Goal: Task Accomplishment & Management: Use online tool/utility

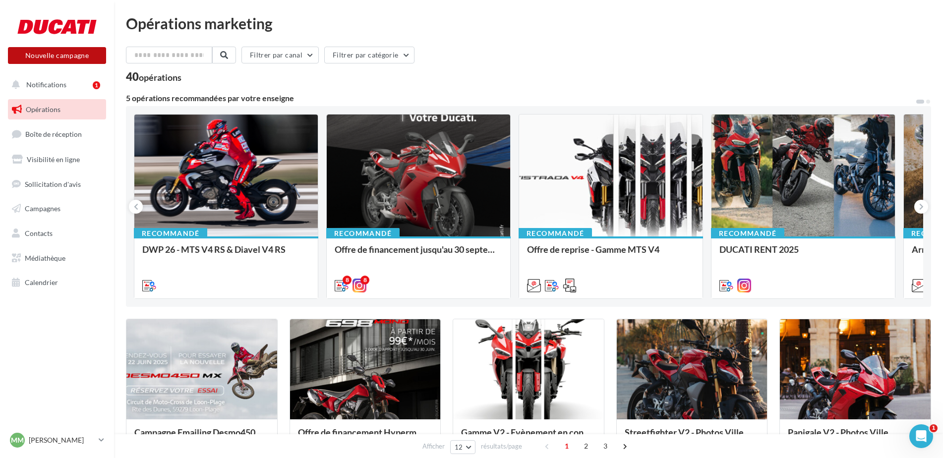
click at [72, 60] on button "Nouvelle campagne" at bounding box center [57, 55] width 98 height 17
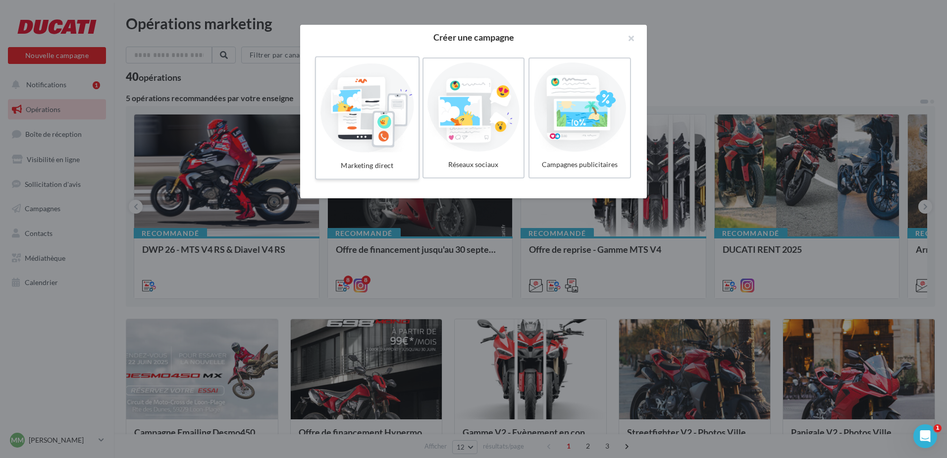
click at [369, 127] on div at bounding box center [367, 106] width 94 height 91
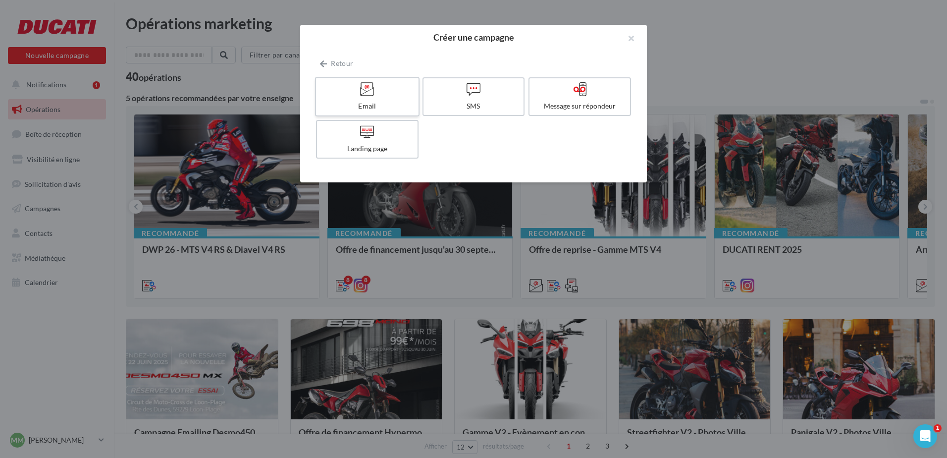
click at [390, 96] on div at bounding box center [367, 89] width 94 height 15
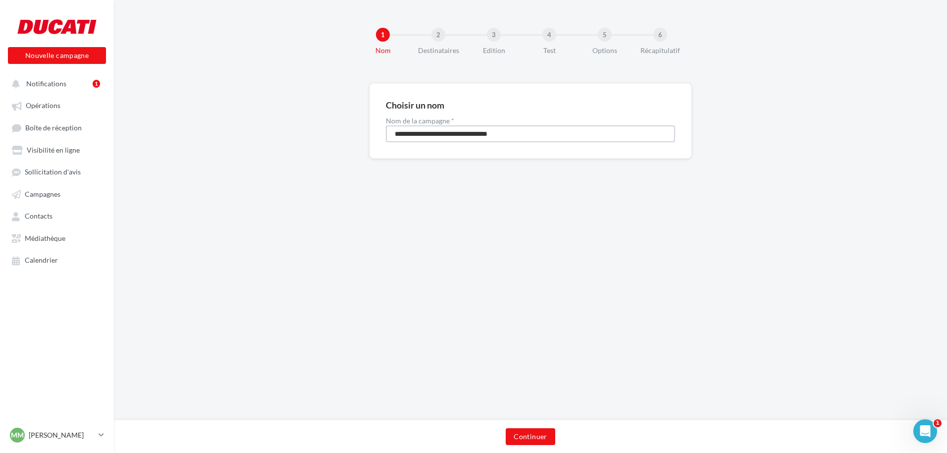
click at [402, 132] on input "**********" at bounding box center [530, 133] width 289 height 17
click at [403, 132] on input "**********" at bounding box center [530, 133] width 289 height 17
type input "**********"
click at [552, 441] on button "Continuer" at bounding box center [530, 436] width 49 height 17
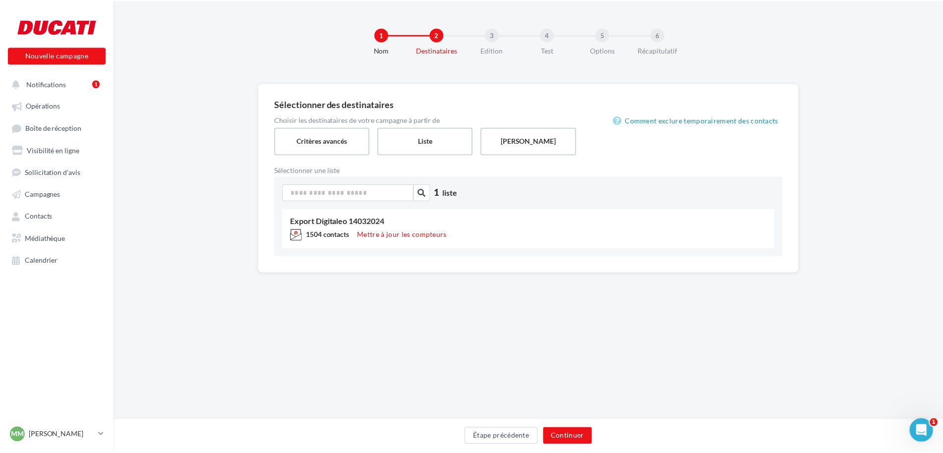
scroll to position [0, 0]
click at [654, 334] on div "1 Nom 2 Destinataires 3 Edition 4 Test 5 Options 6 Récapitulatif Sélectionner d…" at bounding box center [530, 210] width 834 height 420
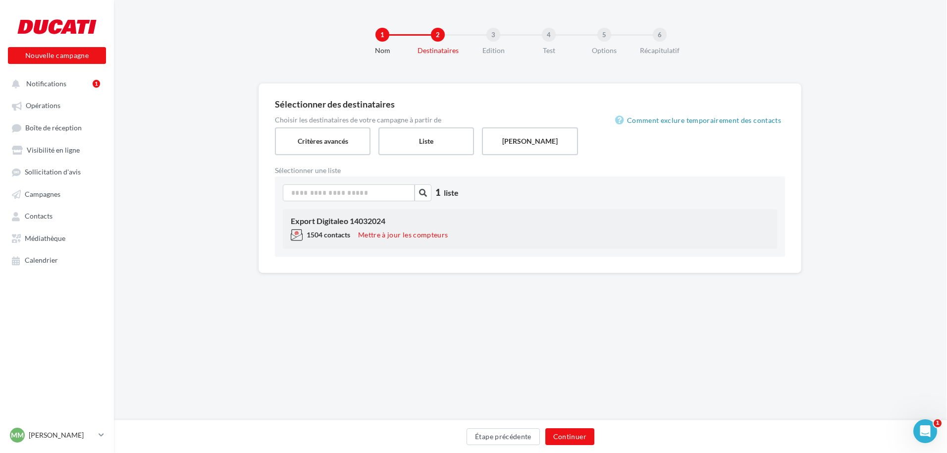
click at [406, 241] on div "1504 contacts Mettre à jour les compteurs" at bounding box center [530, 237] width 479 height 16
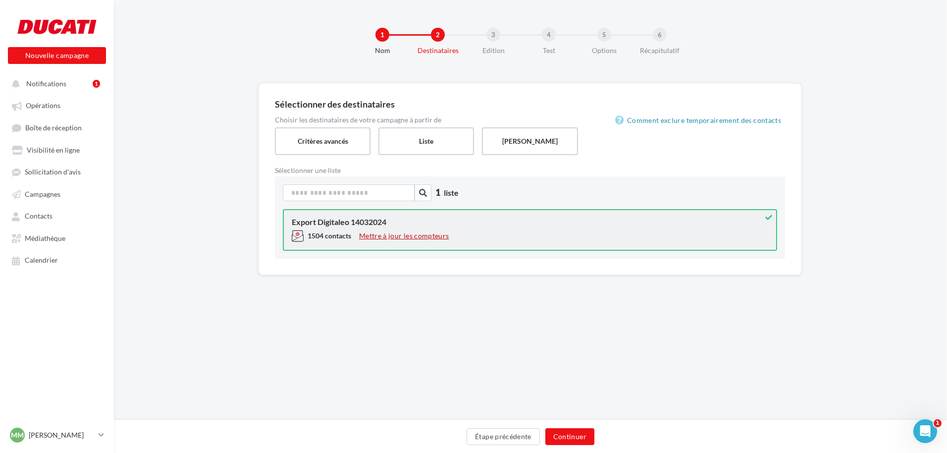
click at [406, 236] on button "Mettre à jour les compteurs" at bounding box center [404, 236] width 98 height 12
click at [397, 231] on button "Mettre à jour les compteurs" at bounding box center [404, 236] width 98 height 12
click at [573, 437] on button "Continuer" at bounding box center [570, 436] width 49 height 17
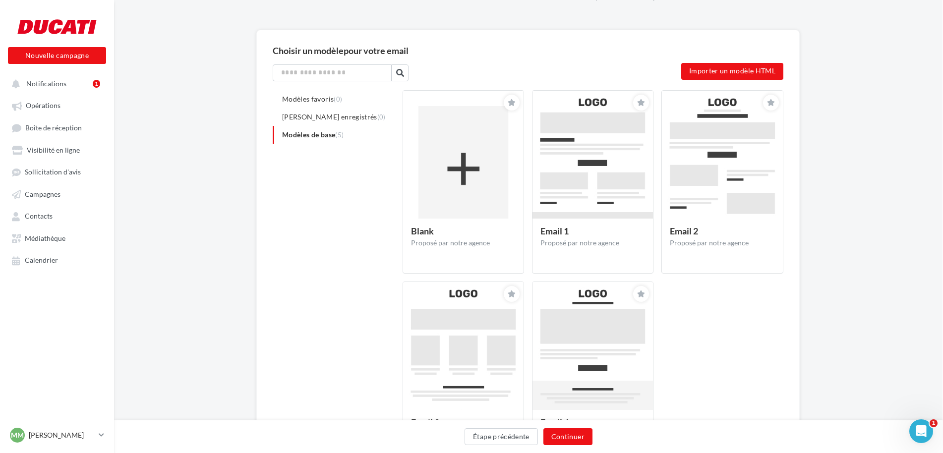
scroll to position [99, 0]
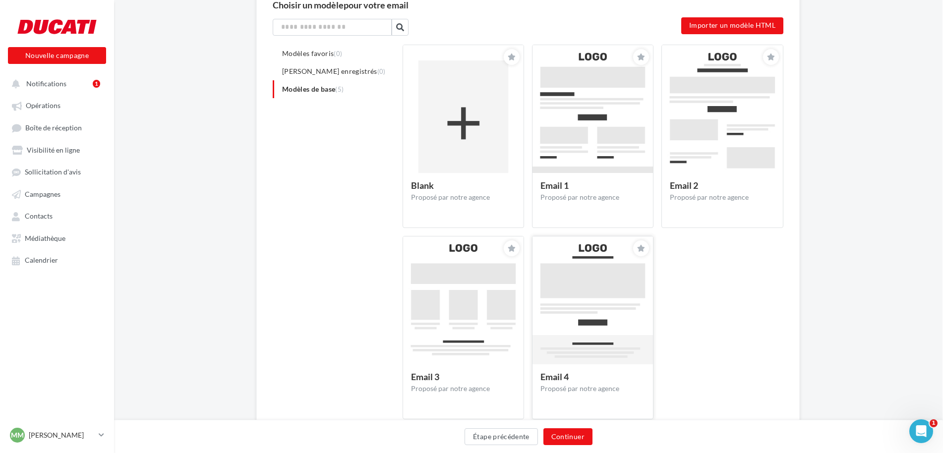
click at [589, 297] on img at bounding box center [592, 314] width 120 height 156
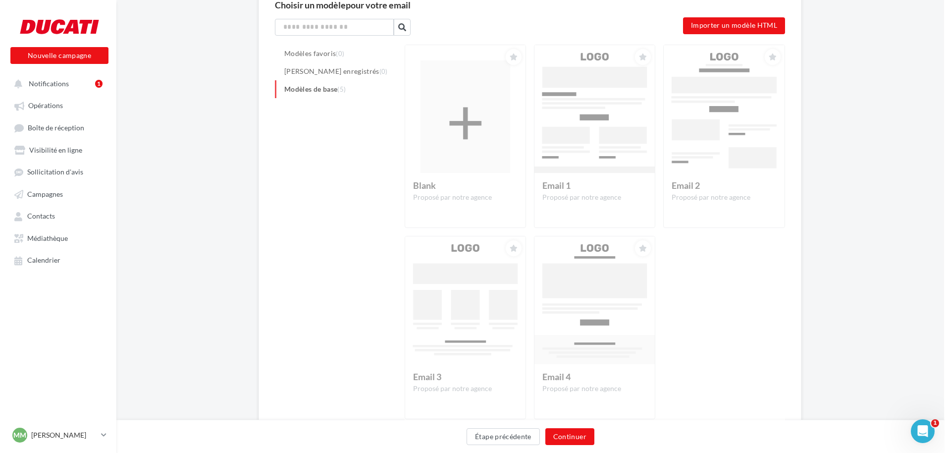
scroll to position [0, 0]
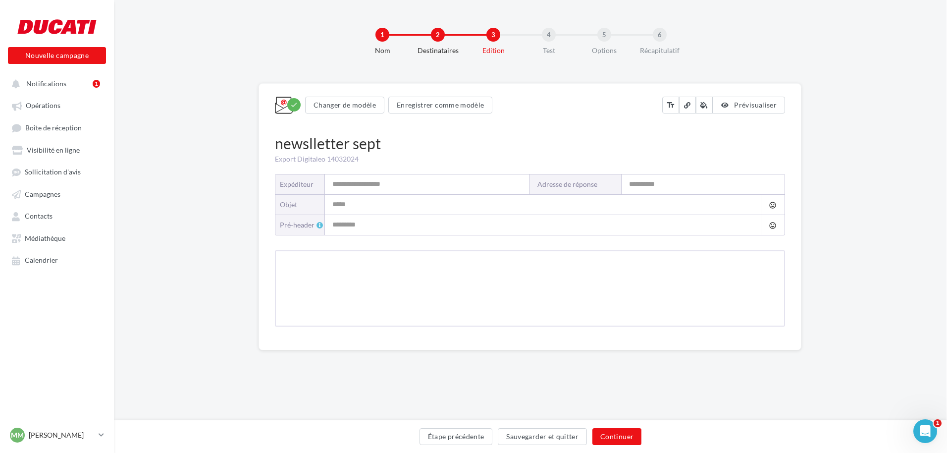
type input "**********"
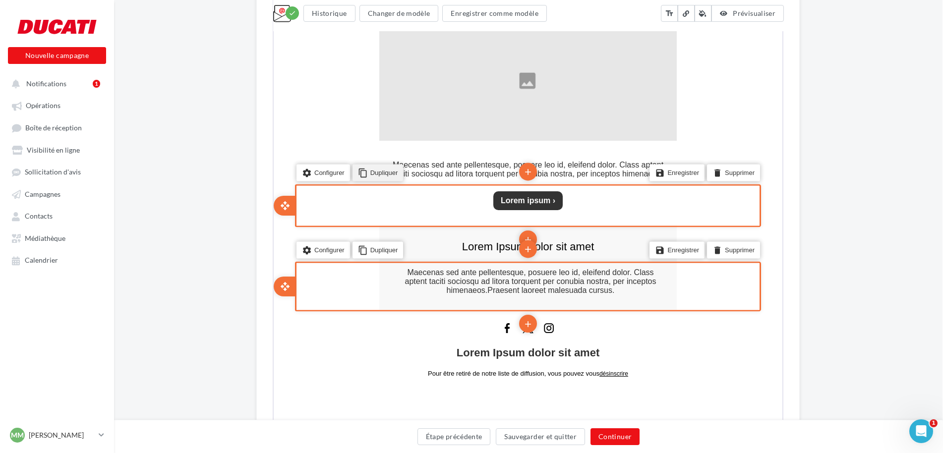
scroll to position [372, 0]
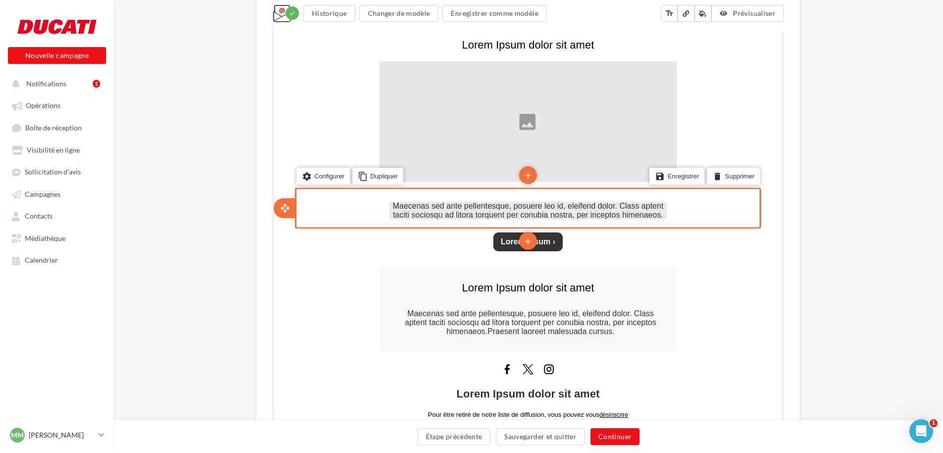
click at [480, 211] on span "Maecenas sed ante pellentesque, posuere leo id, eleifend dolor. Class aptent ta…" at bounding box center [526, 209] width 271 height 17
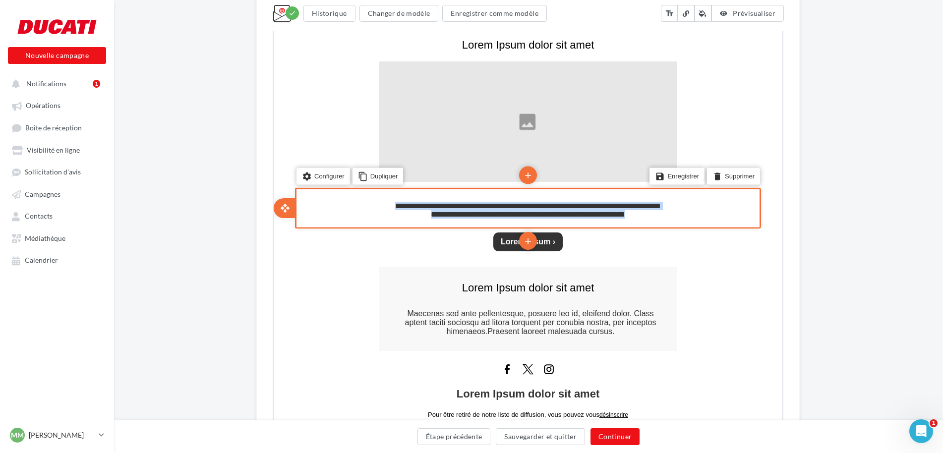
click at [480, 211] on span "**********" at bounding box center [527, 209] width 266 height 16
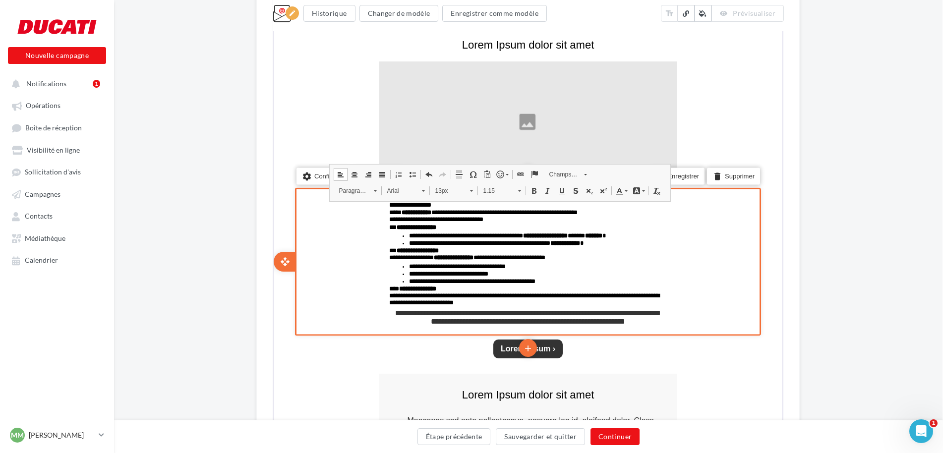
click at [836, 222] on div "**********" at bounding box center [527, 119] width 829 height 814
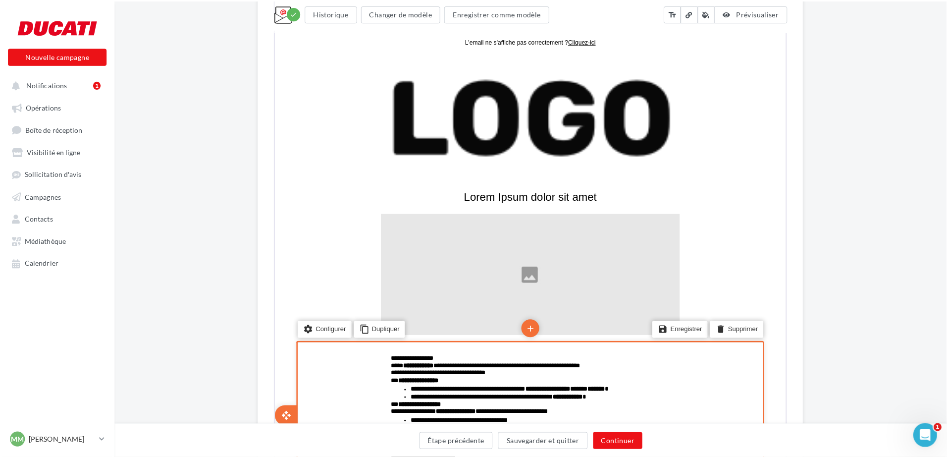
scroll to position [124, 0]
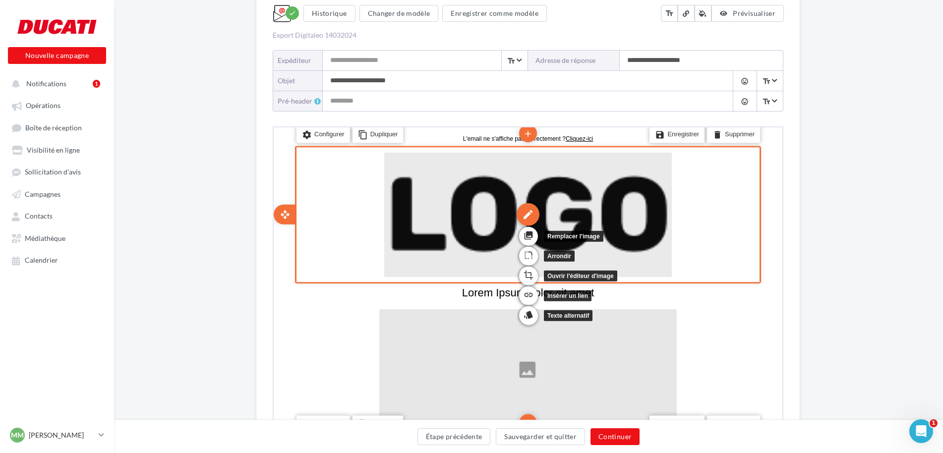
click at [526, 207] on div "edit" at bounding box center [526, 213] width 23 height 23
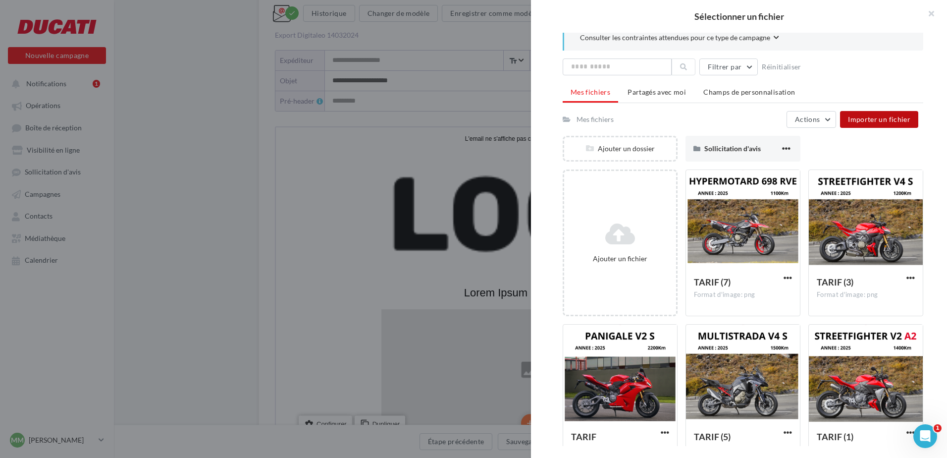
scroll to position [3, 0]
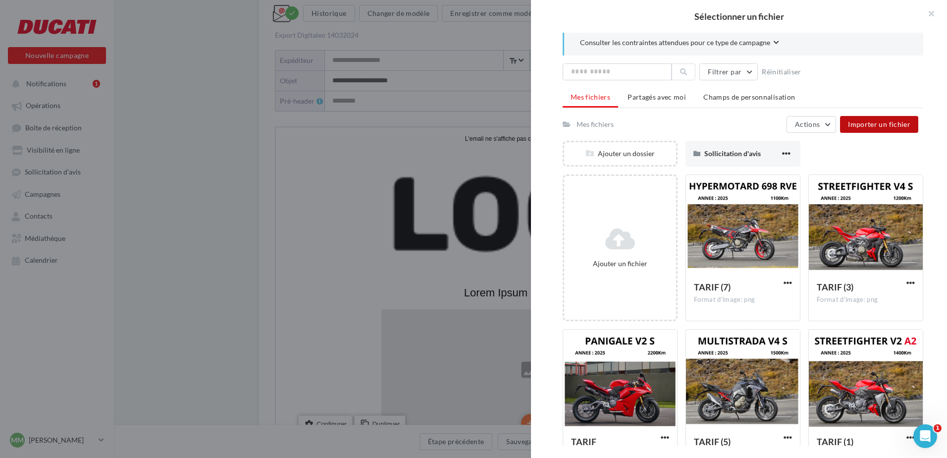
click at [901, 125] on span "Importer un fichier" at bounding box center [879, 124] width 62 height 8
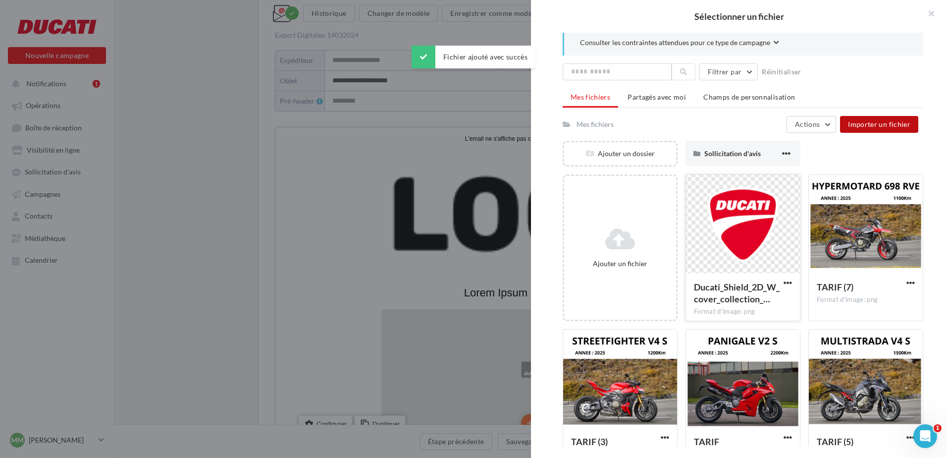
click at [719, 248] on div at bounding box center [743, 224] width 114 height 99
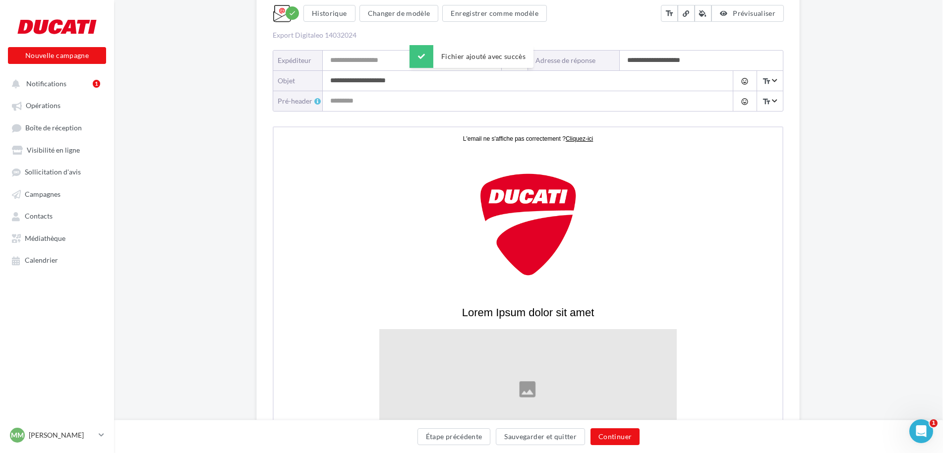
click at [918, 256] on div "**********" at bounding box center [527, 429] width 829 height 940
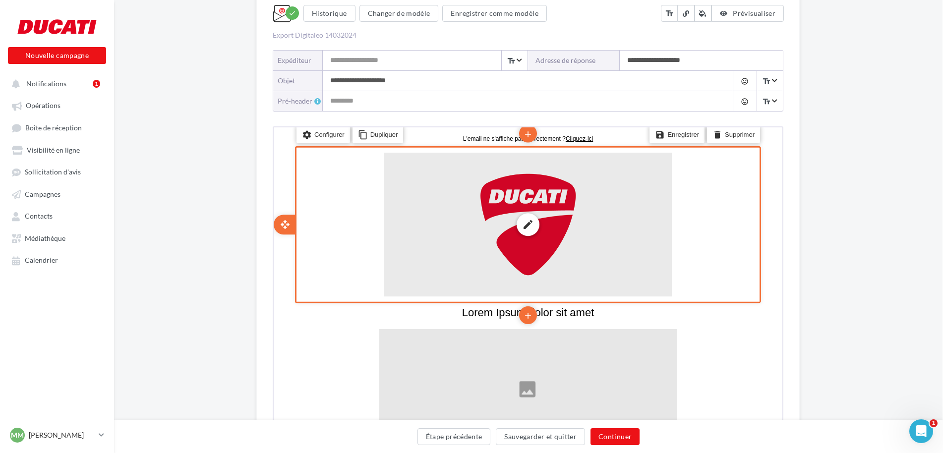
click at [601, 258] on div "edit photo_library rounded_corner crop link style" at bounding box center [526, 223] width 287 height 144
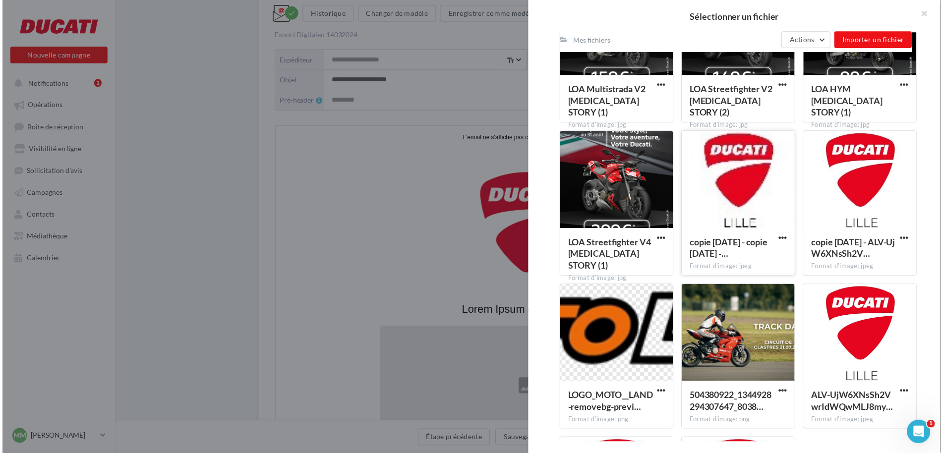
scroll to position [666, 0]
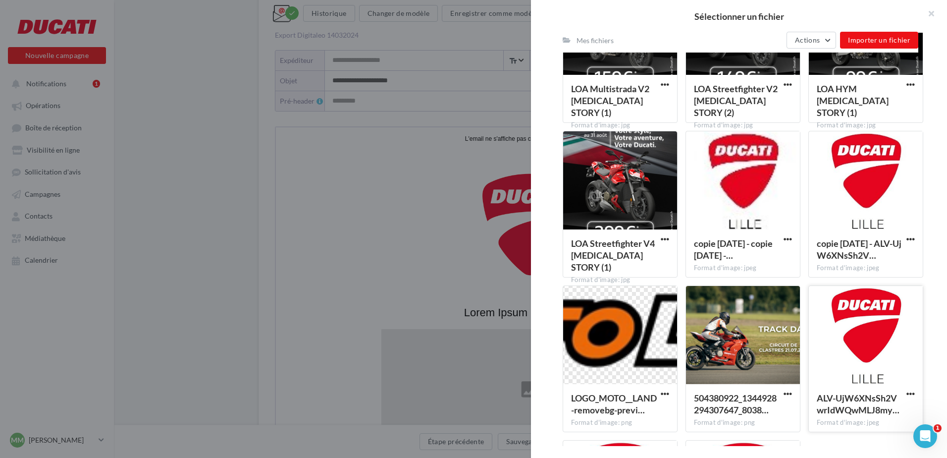
click at [864, 321] on div at bounding box center [866, 335] width 114 height 99
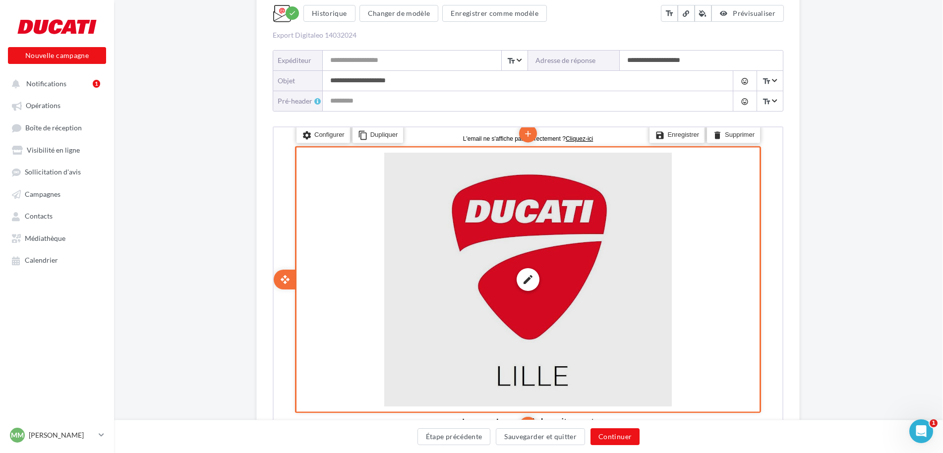
click at [529, 305] on div "edit photo_library rounded_corner crop link style" at bounding box center [526, 278] width 287 height 254
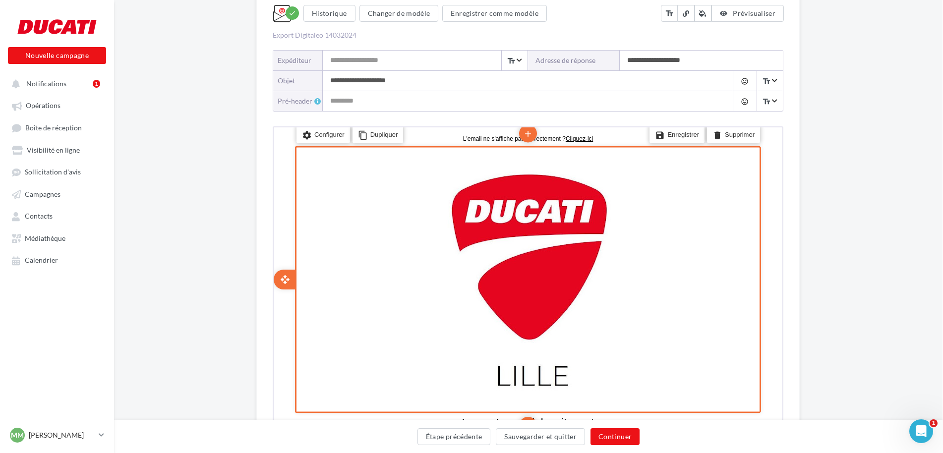
click at [726, 240] on div "settings Configurer content_copy Dupliquer add add save Enregistrer delete Supp…" at bounding box center [527, 278] width 466 height 267
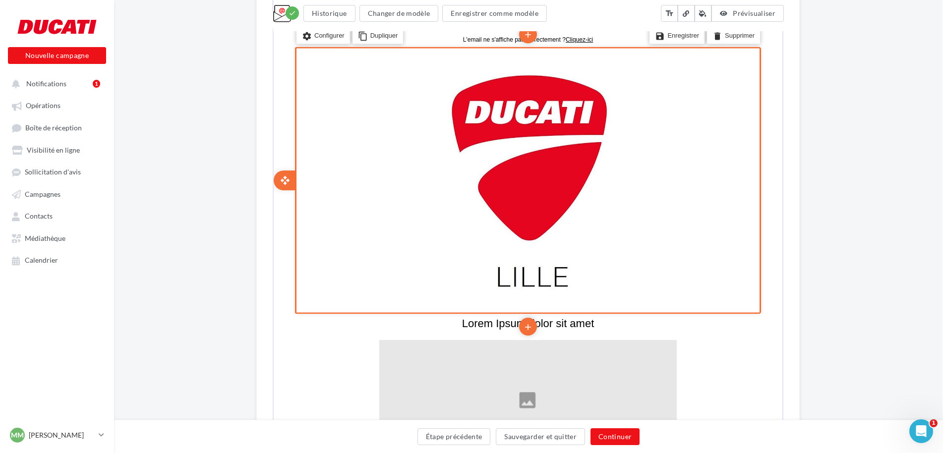
scroll to position [372, 0]
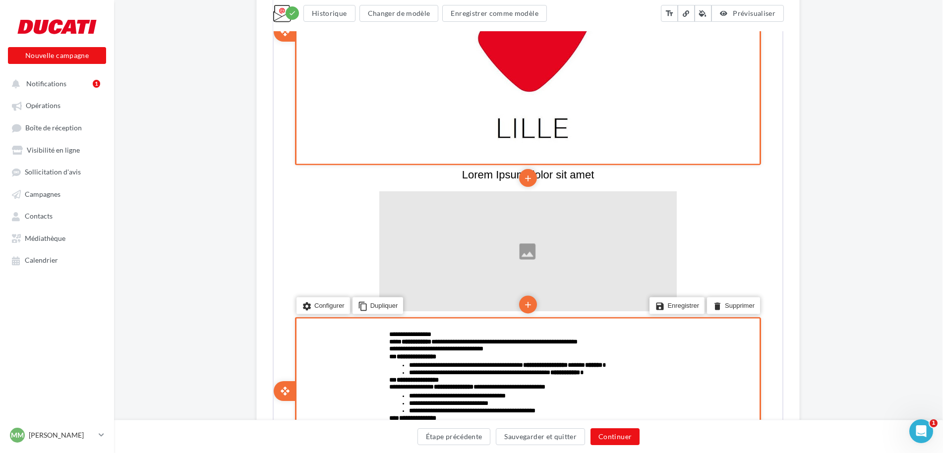
click at [730, 141] on div "settings Configurer content_copy Dupliquer add add save Enregistrer delete Supp…" at bounding box center [527, 30] width 466 height 267
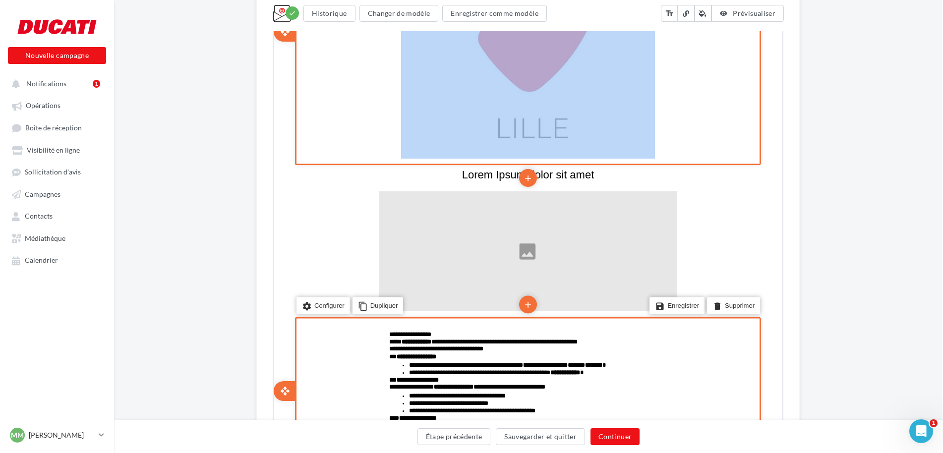
drag, startPoint x: 760, startPoint y: 162, endPoint x: 744, endPoint y: 155, distance: 16.7
click at [744, 155] on div "edit photo_library rounded_corner crop link style settings Configurer content_c…" at bounding box center [526, 31] width 505 height 264
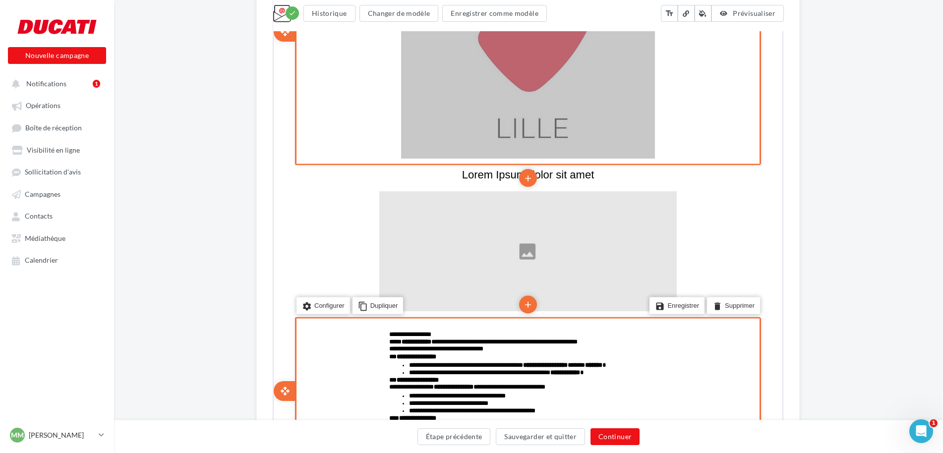
click at [845, 153] on div "**********" at bounding box center [527, 237] width 829 height 1050
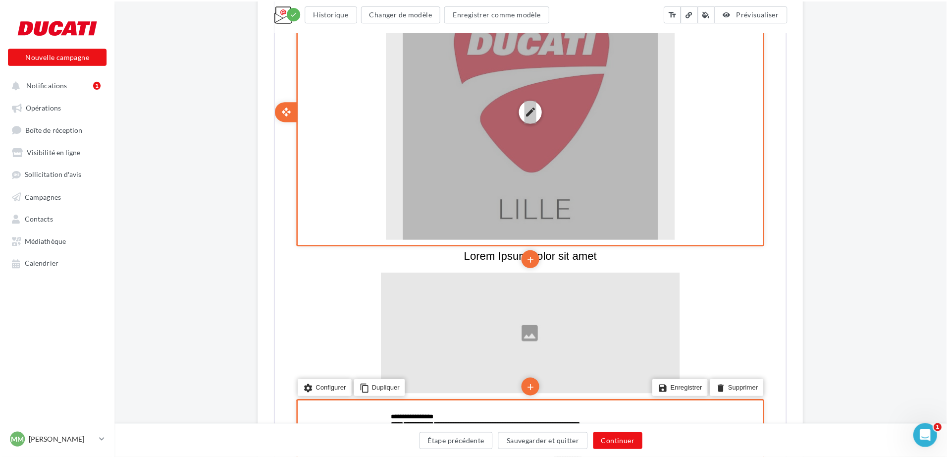
scroll to position [173, 0]
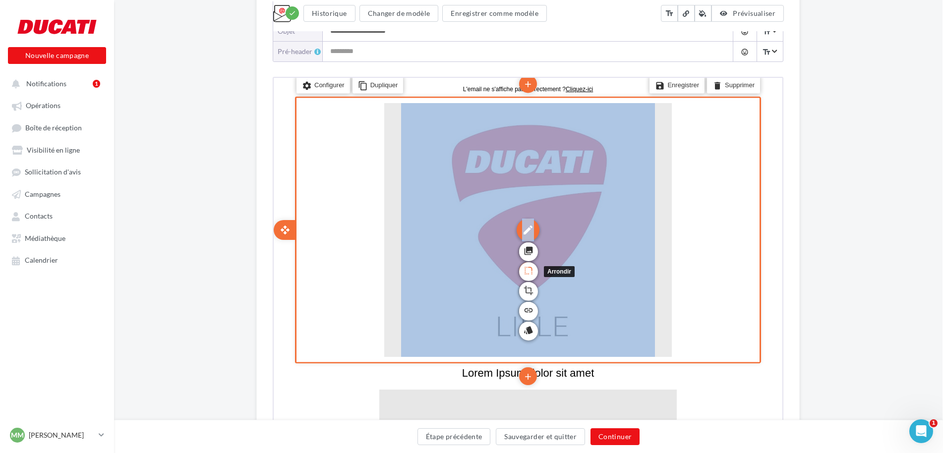
click at [529, 270] on icon "rounded_corner" at bounding box center [527, 269] width 10 height 17
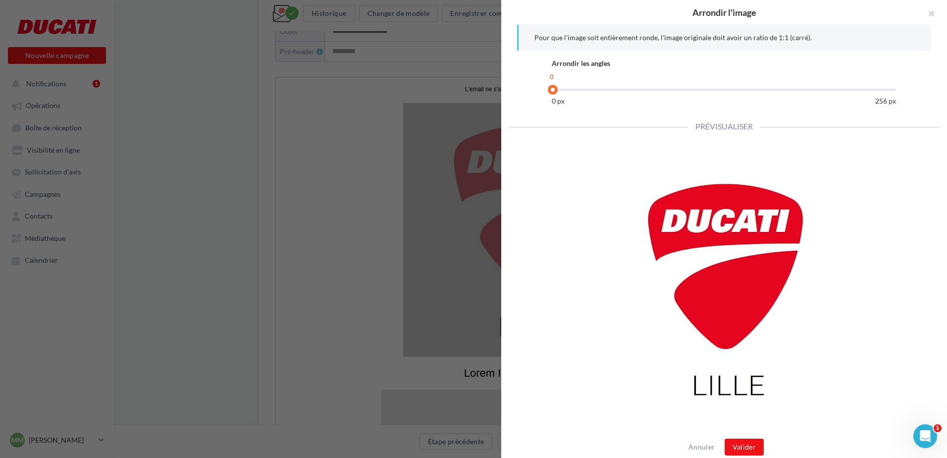
drag, startPoint x: 581, startPoint y: 86, endPoint x: 712, endPoint y: 93, distance: 131.5
click at [712, 93] on div "0 *" at bounding box center [724, 83] width 344 height 25
click at [712, 93] on div "0" at bounding box center [724, 91] width 344 height 10
drag, startPoint x: 744, startPoint y: 94, endPoint x: 552, endPoint y: 149, distance: 200.0
click at [548, 93] on div "Arrondir les angles 0 * 0 px 256 px" at bounding box center [724, 82] width 359 height 48
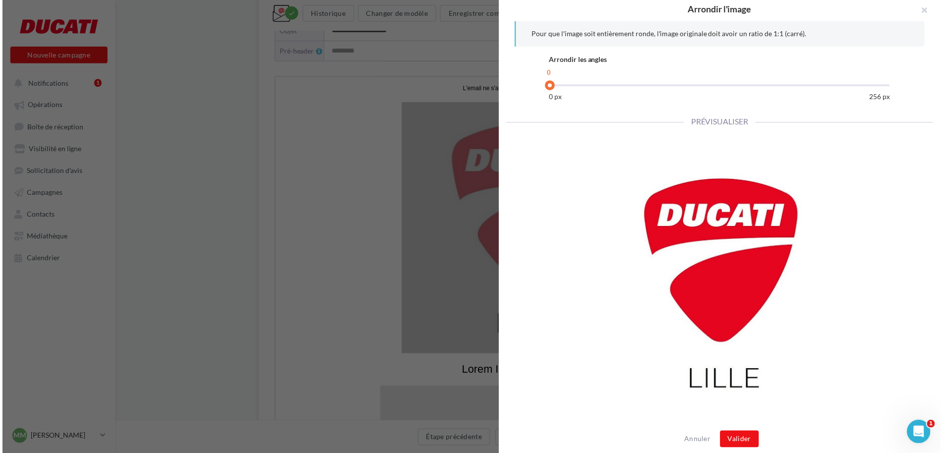
scroll to position [0, 0]
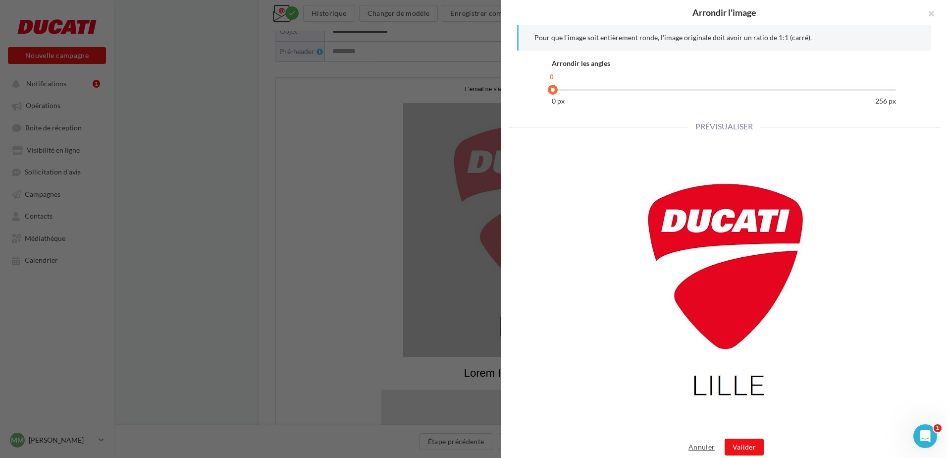
click at [701, 441] on button "Annuler" at bounding box center [702, 447] width 34 height 12
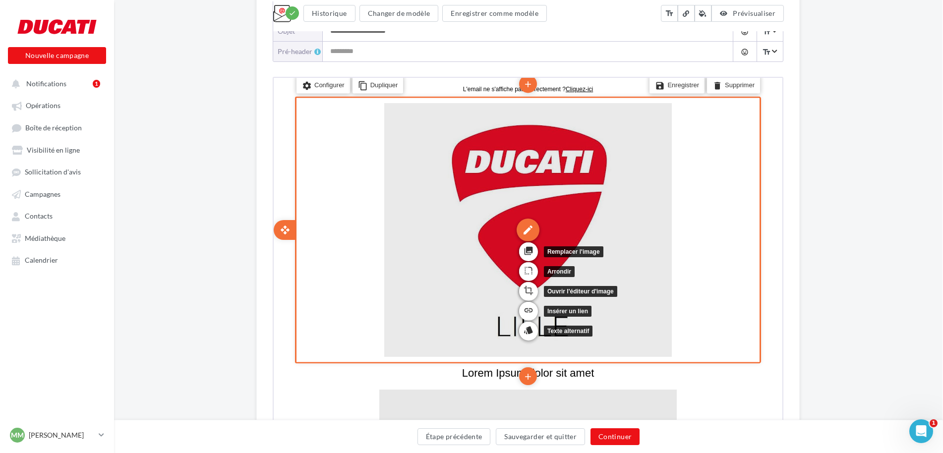
click at [530, 223] on div "edit" at bounding box center [526, 228] width 23 height 23
click at [524, 291] on icon "crop" at bounding box center [527, 288] width 10 height 17
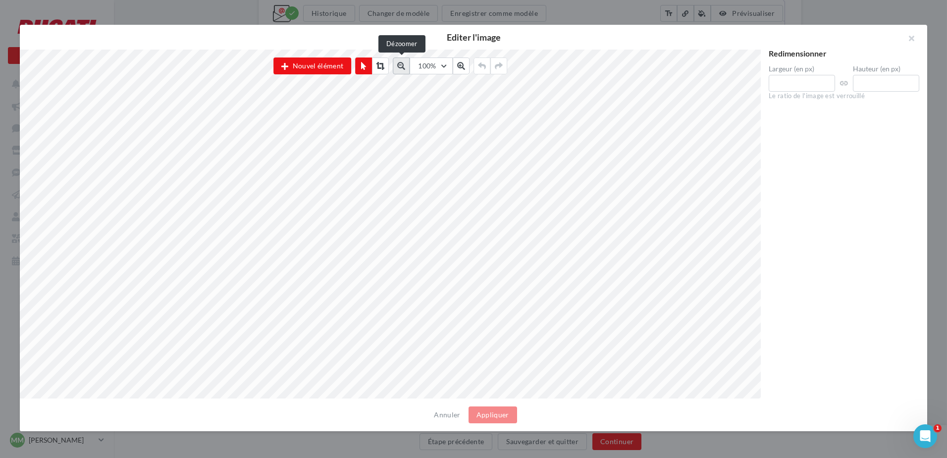
click at [404, 64] on icon at bounding box center [401, 66] width 8 height 8
click at [404, 64] on icon at bounding box center [403, 66] width 8 height 8
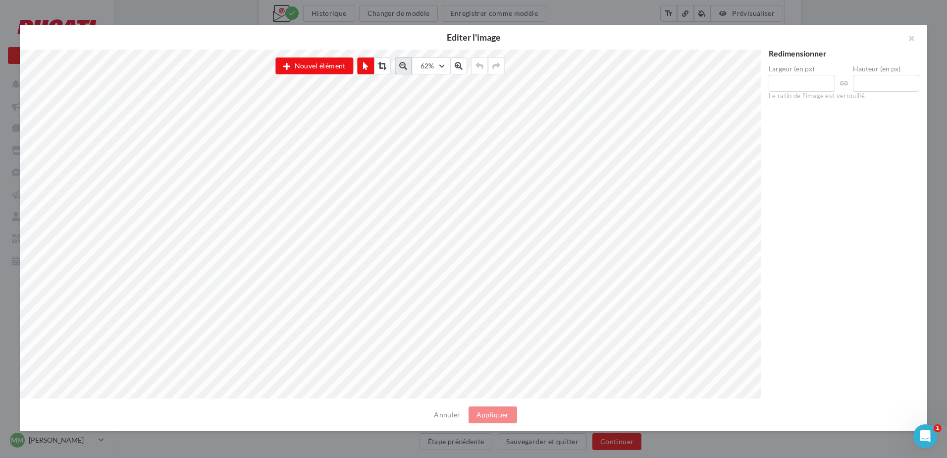
click at [404, 64] on icon at bounding box center [403, 66] width 8 height 8
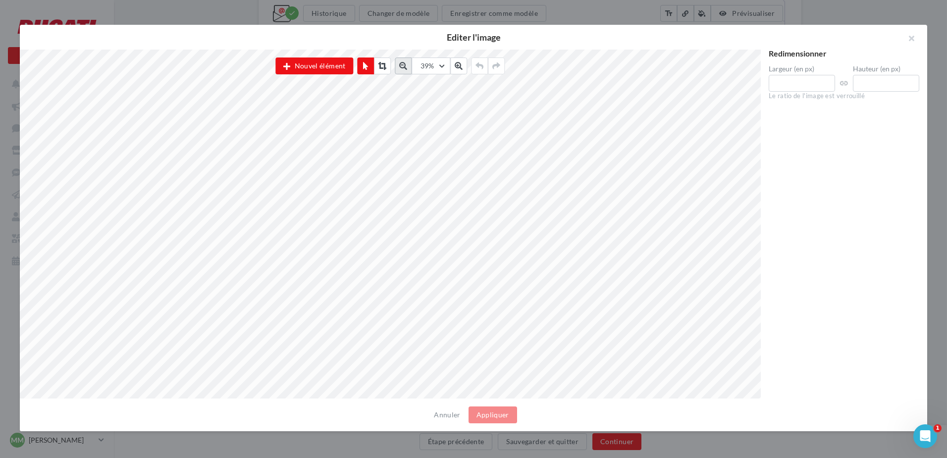
click at [404, 64] on icon at bounding box center [403, 66] width 8 height 8
click at [440, 417] on button "Annuler" at bounding box center [447, 415] width 34 height 12
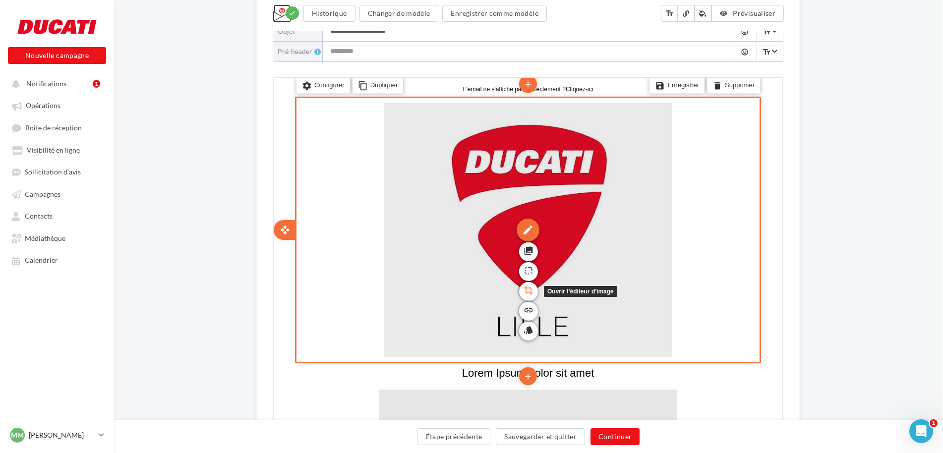
click at [527, 287] on icon "crop" at bounding box center [527, 288] width 10 height 17
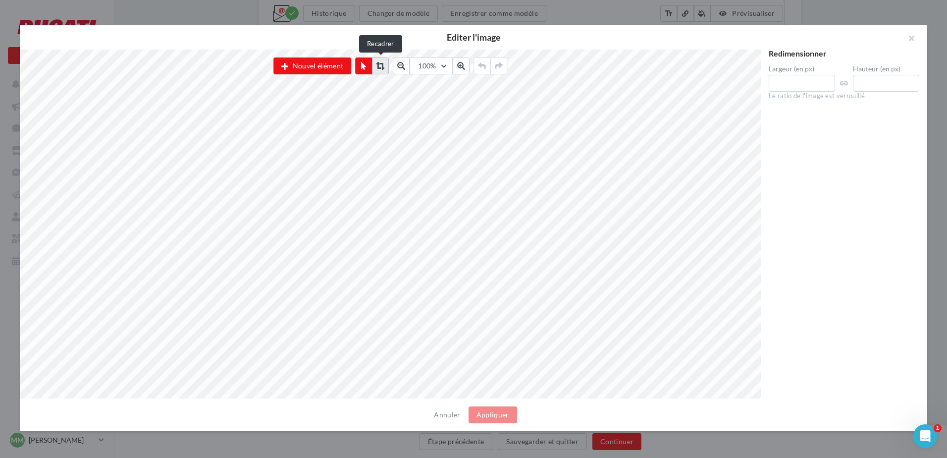
click at [381, 65] on icon at bounding box center [381, 66] width 8 height 8
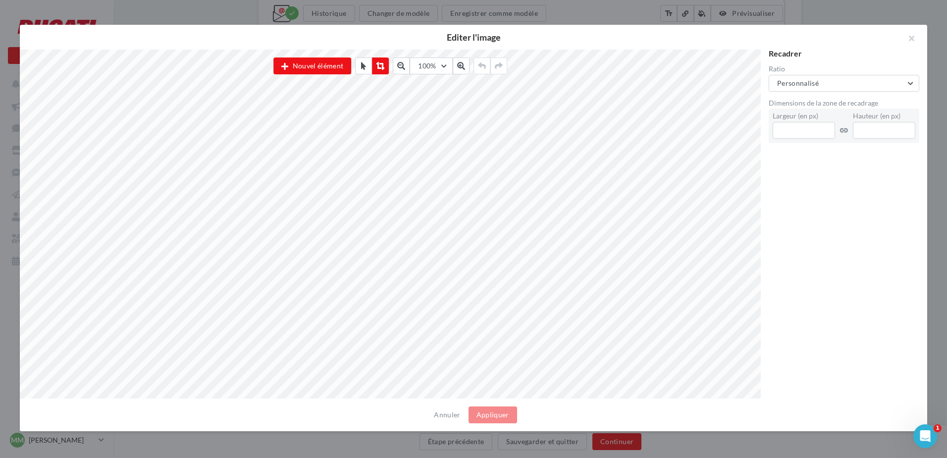
click at [398, 28] on div "Editer l'image" at bounding box center [474, 37] width 908 height 25
click at [808, 133] on input "***" at bounding box center [804, 130] width 63 height 17
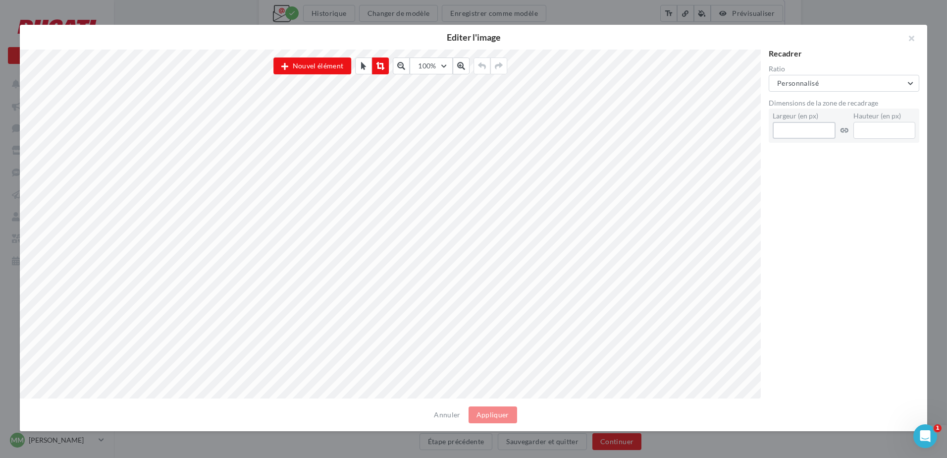
click at [808, 133] on input "***" at bounding box center [804, 130] width 63 height 17
type input "***"
click at [826, 189] on div "Recadrer Ratio Personnalisé Personnalisé Carré (1:1) Paysage (1,91:1) Bannière …" at bounding box center [844, 224] width 167 height 349
click at [396, 66] on button at bounding box center [401, 65] width 17 height 17
click at [396, 66] on button at bounding box center [403, 65] width 17 height 17
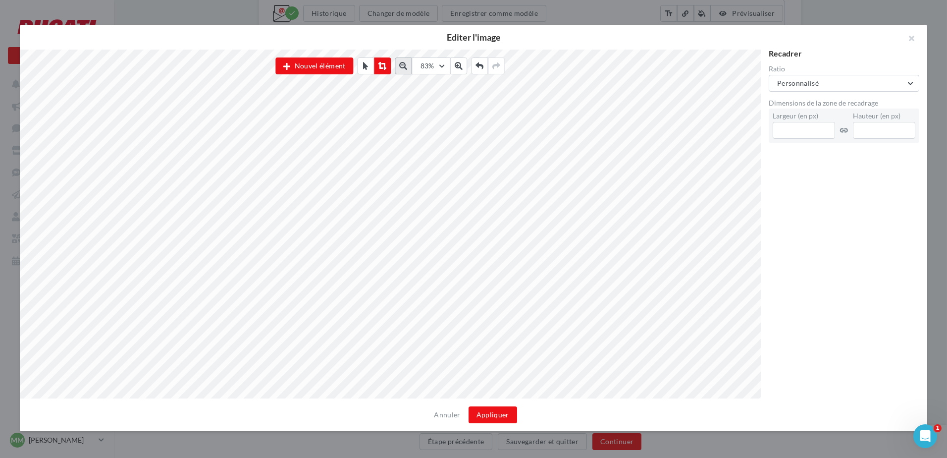
click at [396, 66] on button at bounding box center [403, 65] width 17 height 17
click at [459, 66] on icon at bounding box center [459, 66] width 8 height 8
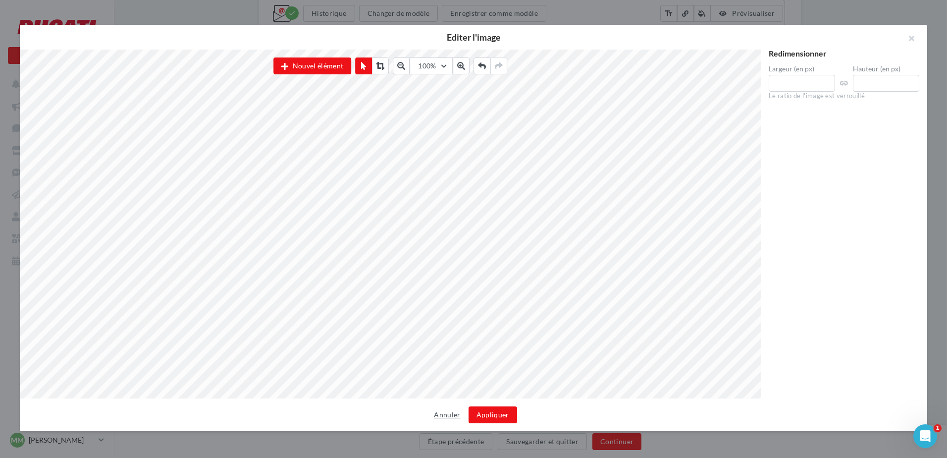
click at [449, 420] on button "Annuler" at bounding box center [447, 415] width 34 height 12
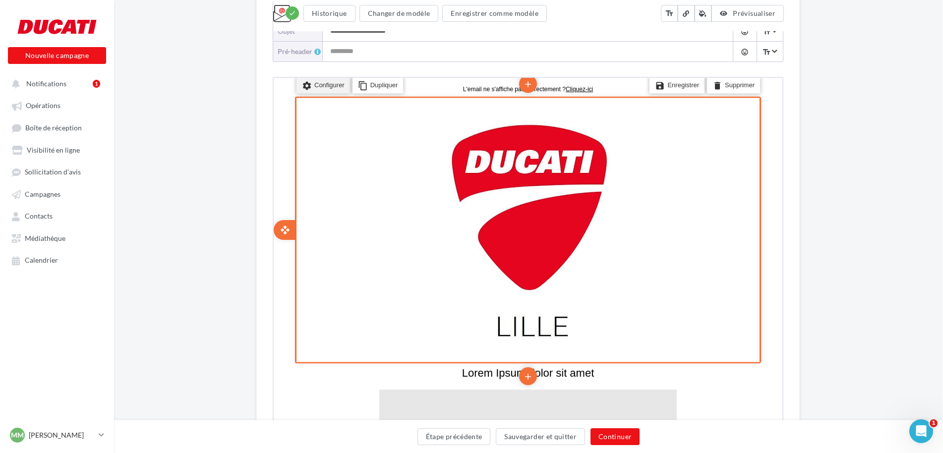
click at [325, 84] on li "settings Configurer" at bounding box center [322, 83] width 54 height 17
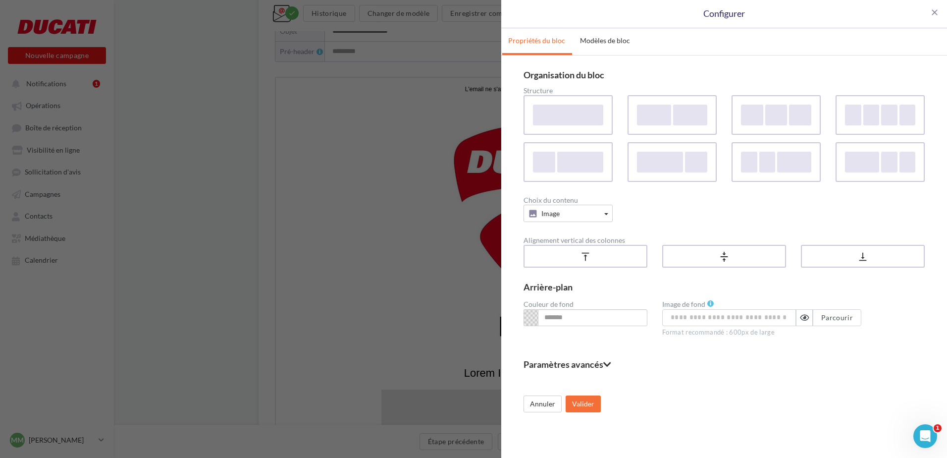
click at [454, 238] on div "close Configurer Propriétés du bloc Modèles de bloc Organisation du bloc Struct…" at bounding box center [473, 229] width 947 height 458
click at [548, 402] on button "Annuler" at bounding box center [543, 403] width 38 height 17
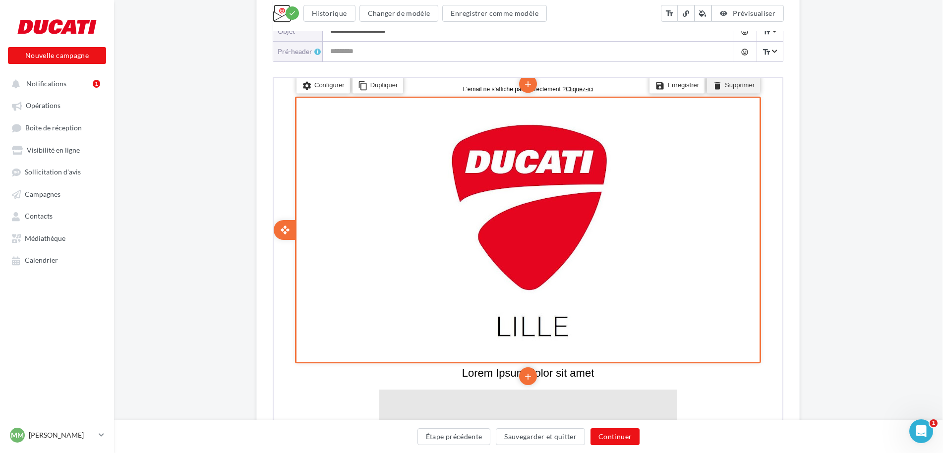
click at [730, 81] on li "delete Supprimer" at bounding box center [732, 83] width 53 height 17
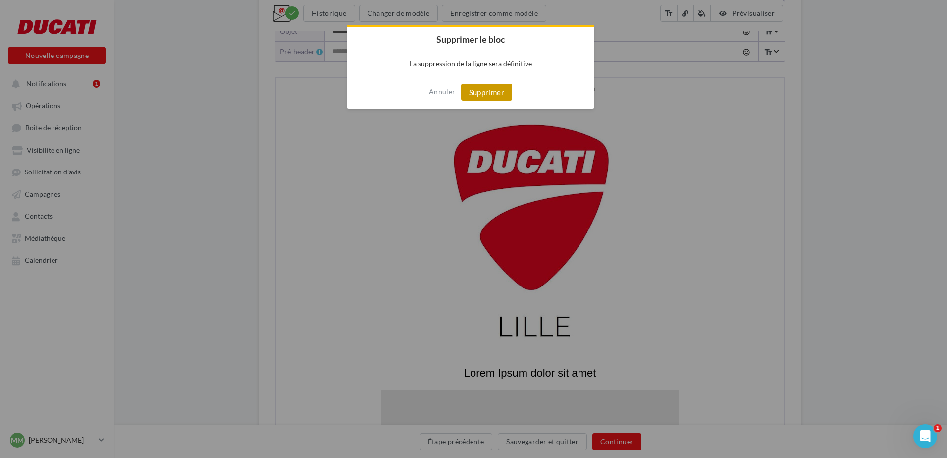
click at [494, 93] on button "Supprimer" at bounding box center [486, 92] width 51 height 17
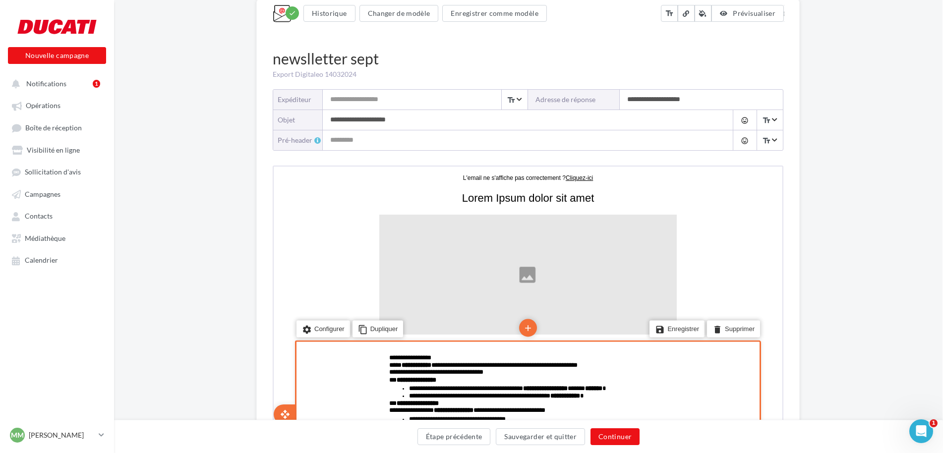
scroll to position [0, 0]
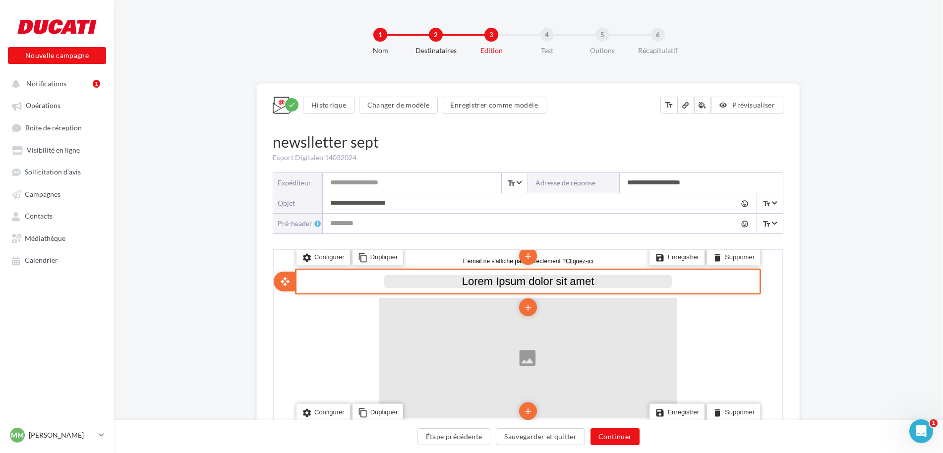
click at [558, 276] on span "Lorem Ipsum dolor sit amet" at bounding box center [527, 280] width 132 height 12
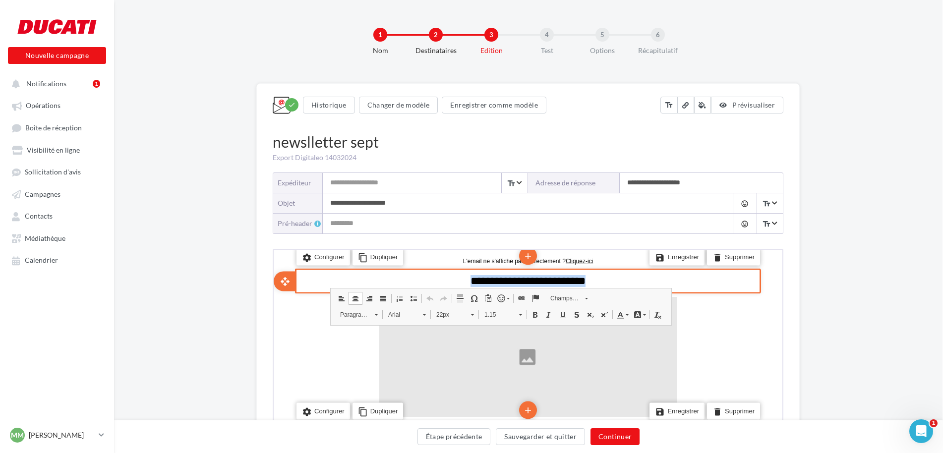
click at [558, 276] on span "**********" at bounding box center [526, 279] width 115 height 11
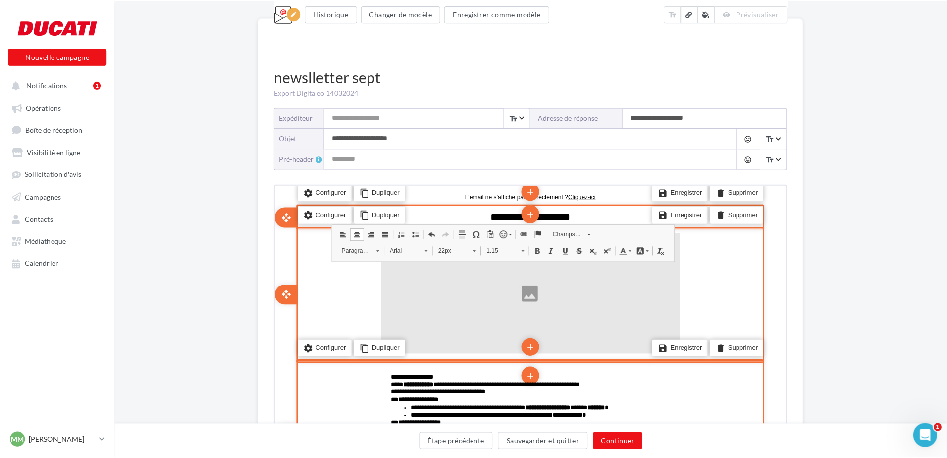
scroll to position [149, 0]
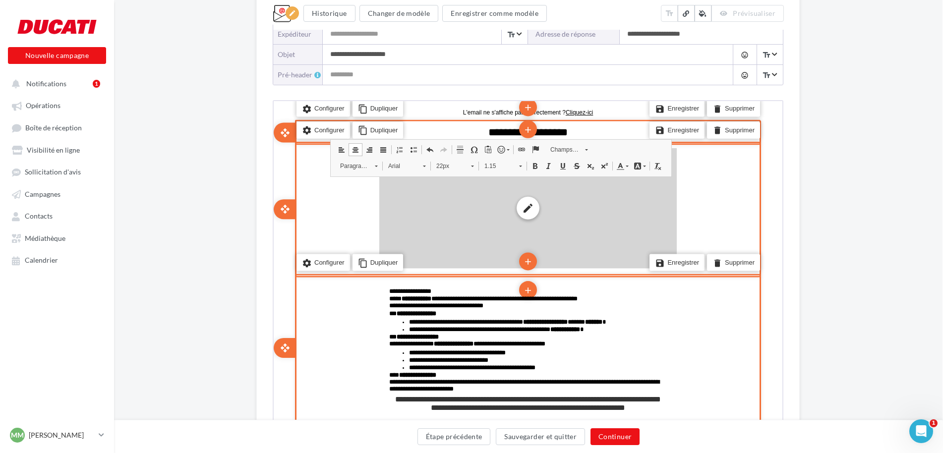
click at [535, 193] on div "edit photo_library rounded_corner crop link style" at bounding box center [526, 207] width 297 height 120
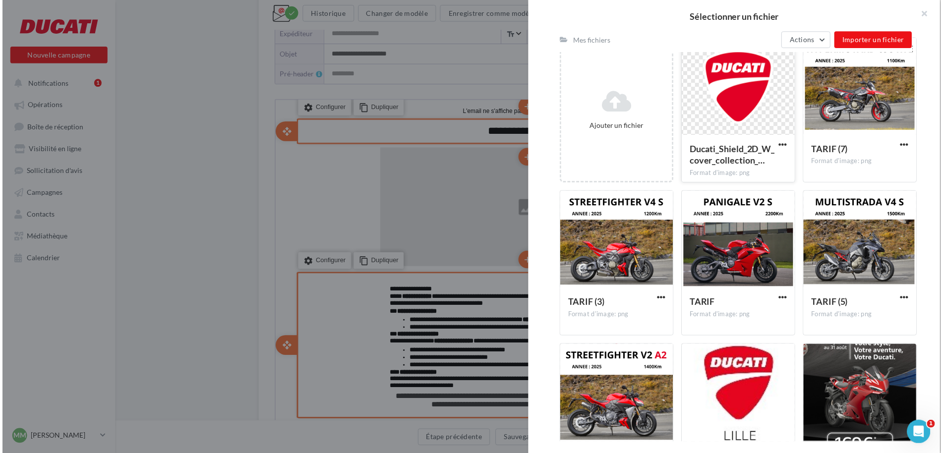
scroll to position [338, 0]
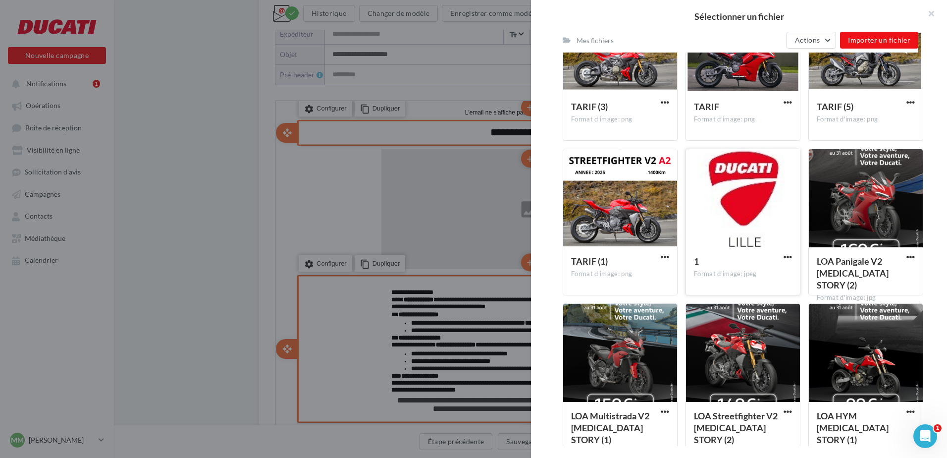
click at [746, 191] on div at bounding box center [743, 198] width 114 height 99
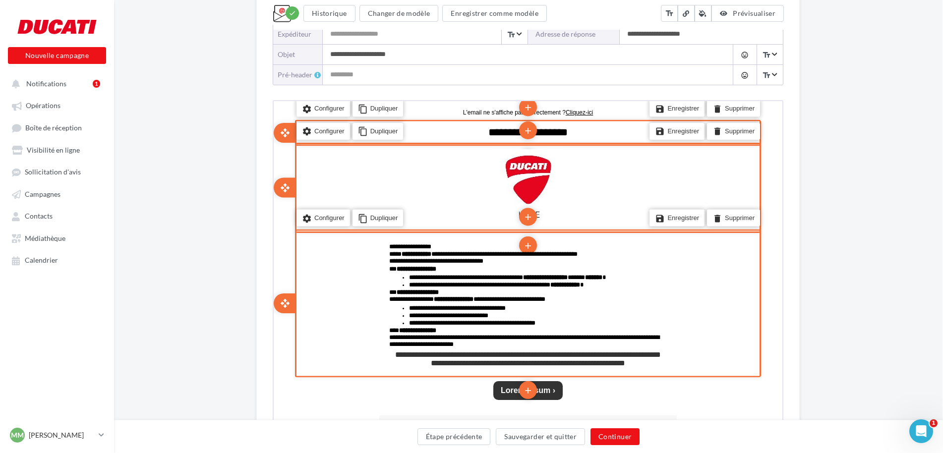
click at [803, 170] on div "**********" at bounding box center [527, 304] width 829 height 739
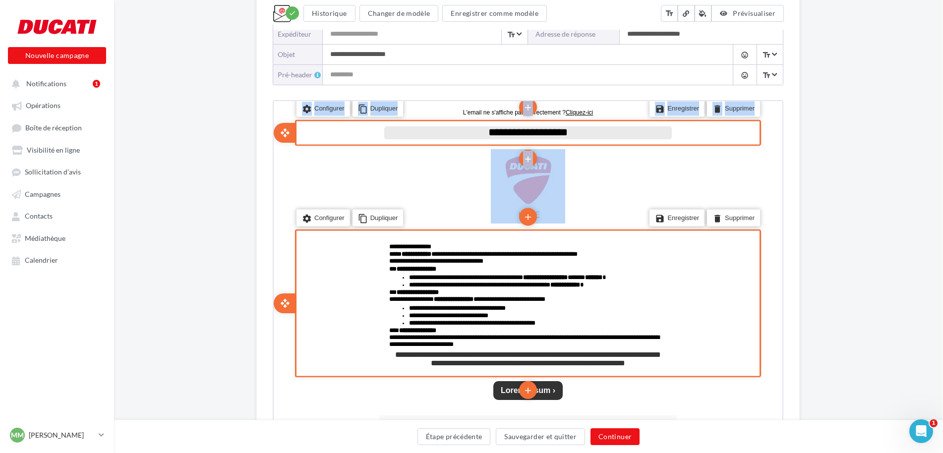
drag, startPoint x: 589, startPoint y: 177, endPoint x: 580, endPoint y: 129, distance: 49.3
click at [580, 129] on div "**********" at bounding box center [526, 336] width 297 height 469
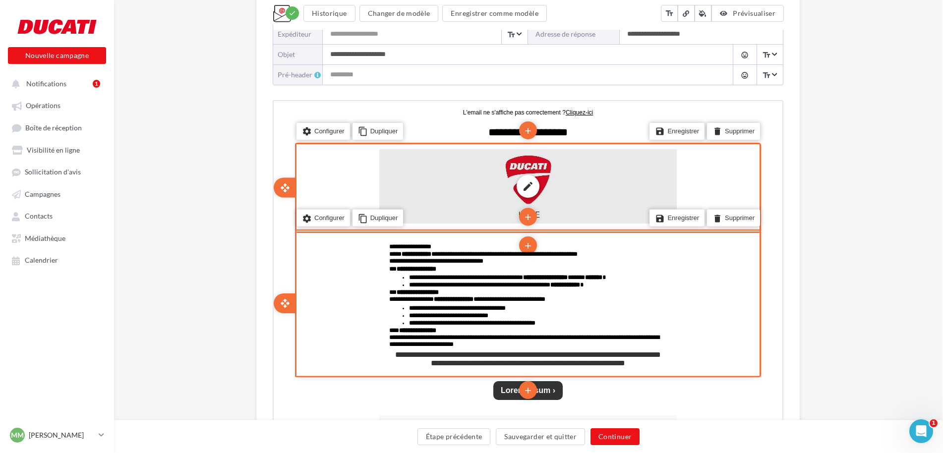
drag, startPoint x: 580, startPoint y: 129, endPoint x: 583, endPoint y: 169, distance: 40.2
click at [582, 169] on td "edit photo_library rounded_corner crop link style" at bounding box center [526, 185] width 297 height 74
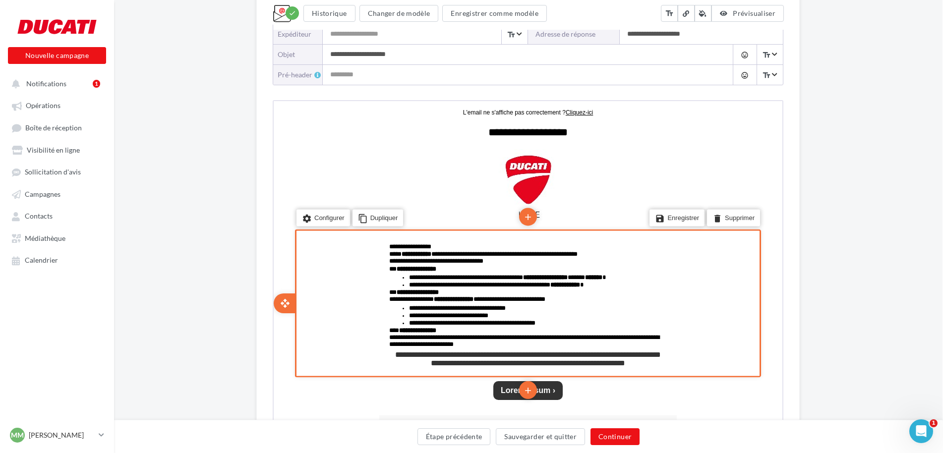
click at [926, 230] on div "**********" at bounding box center [527, 304] width 829 height 739
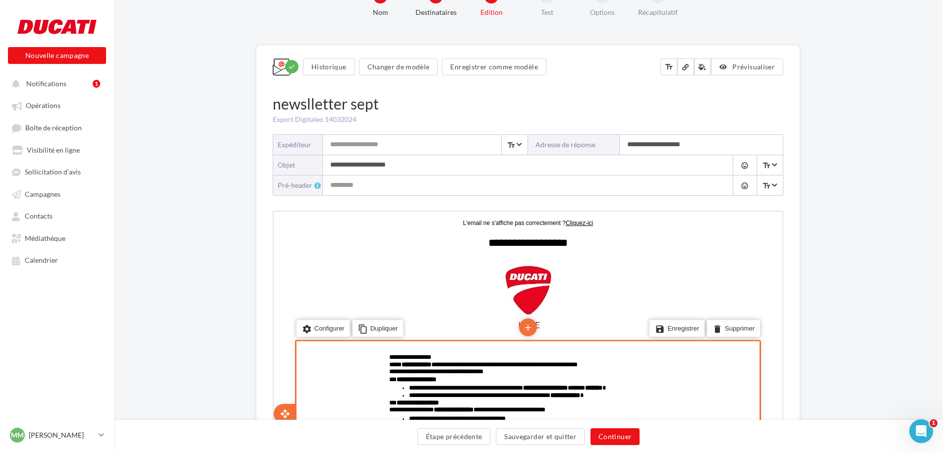
scroll to position [0, 0]
